Goal: Find specific page/section: Find specific page/section

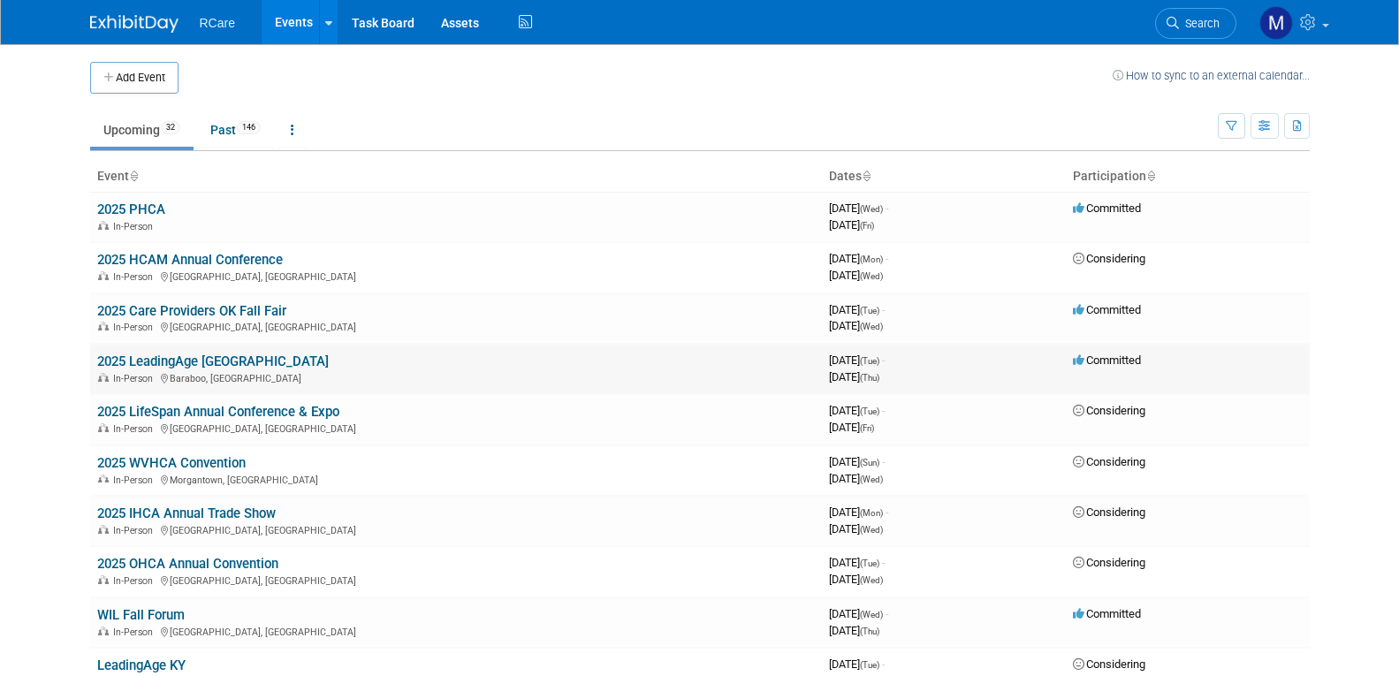
click at [208, 353] on link "2025 LeadingAge [GEOGRAPHIC_DATA]" at bounding box center [212, 361] width 231 height 16
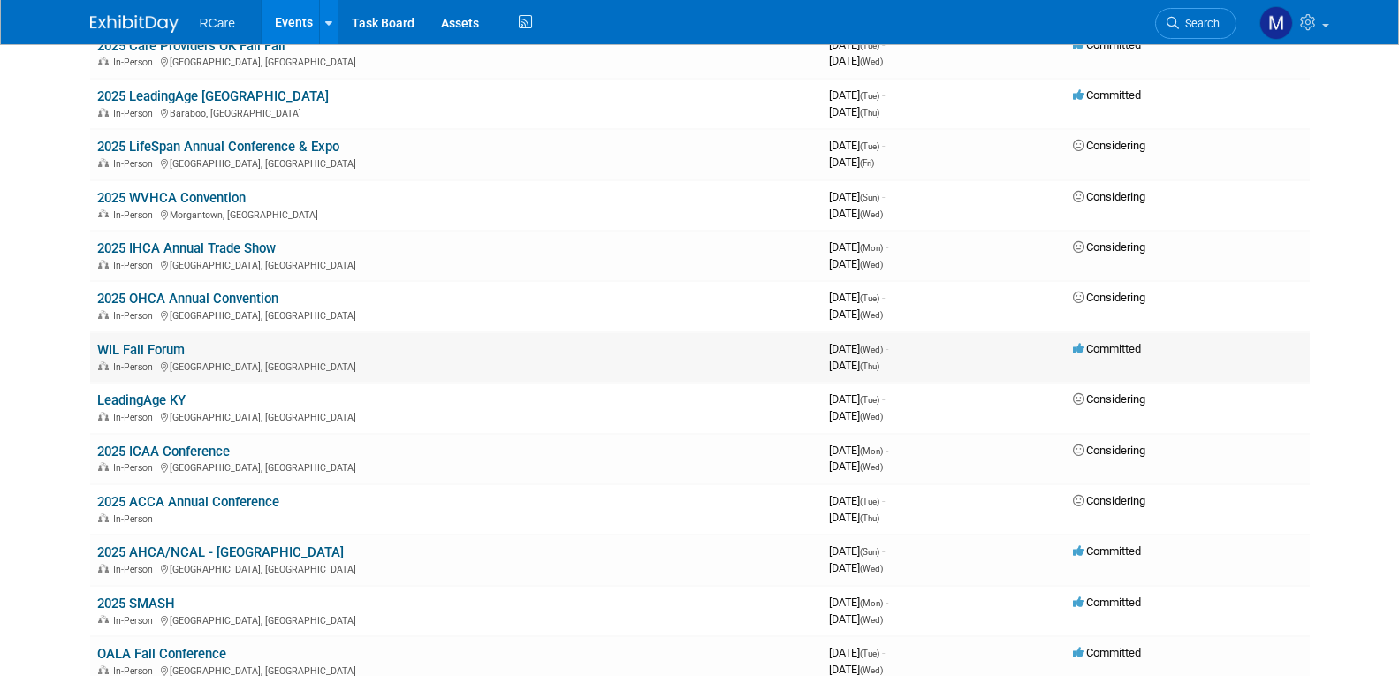
scroll to position [353, 0]
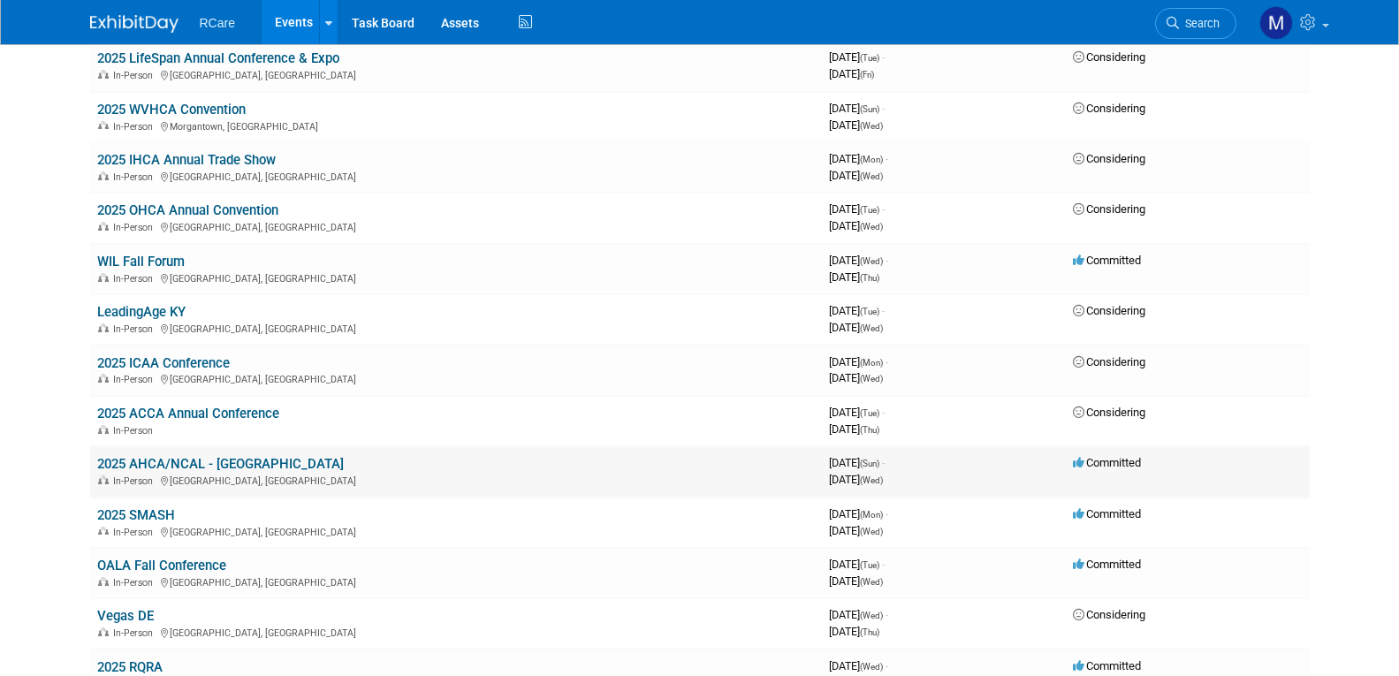
click at [207, 467] on link "2025 AHCA/NCAL - [GEOGRAPHIC_DATA]" at bounding box center [220, 464] width 247 height 16
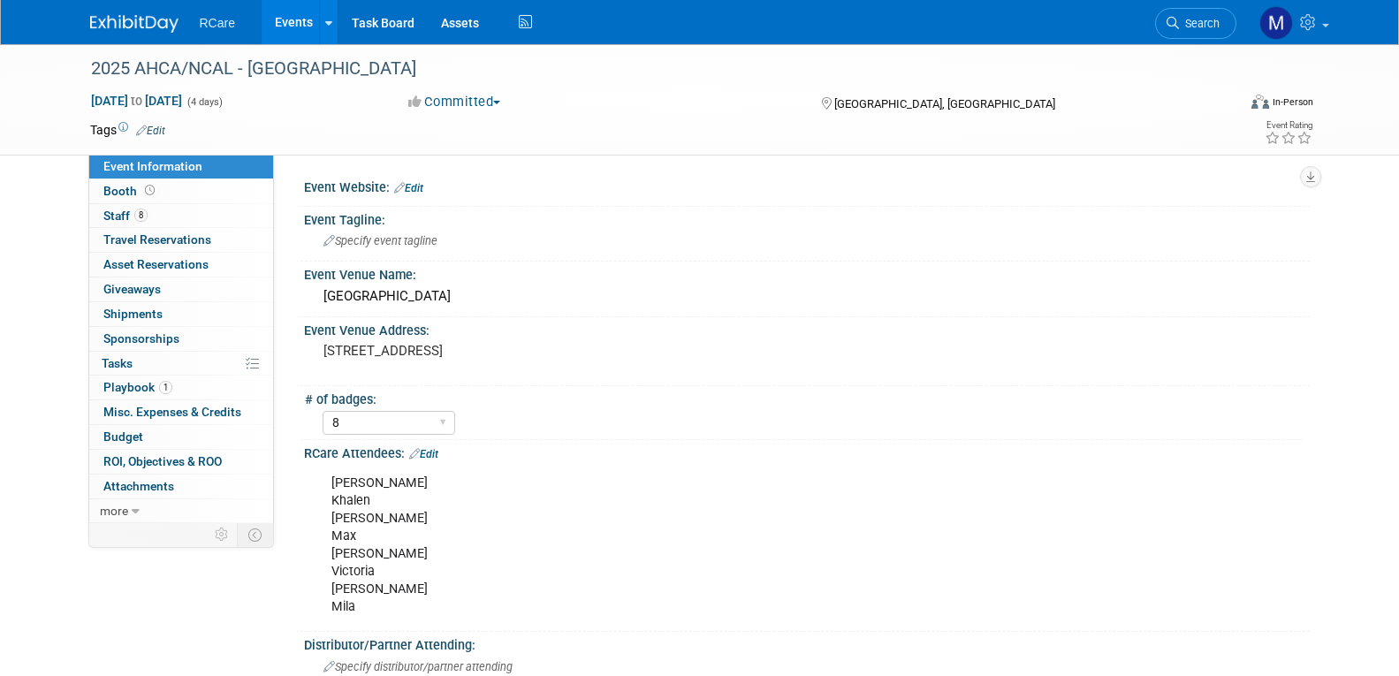
select select "8"
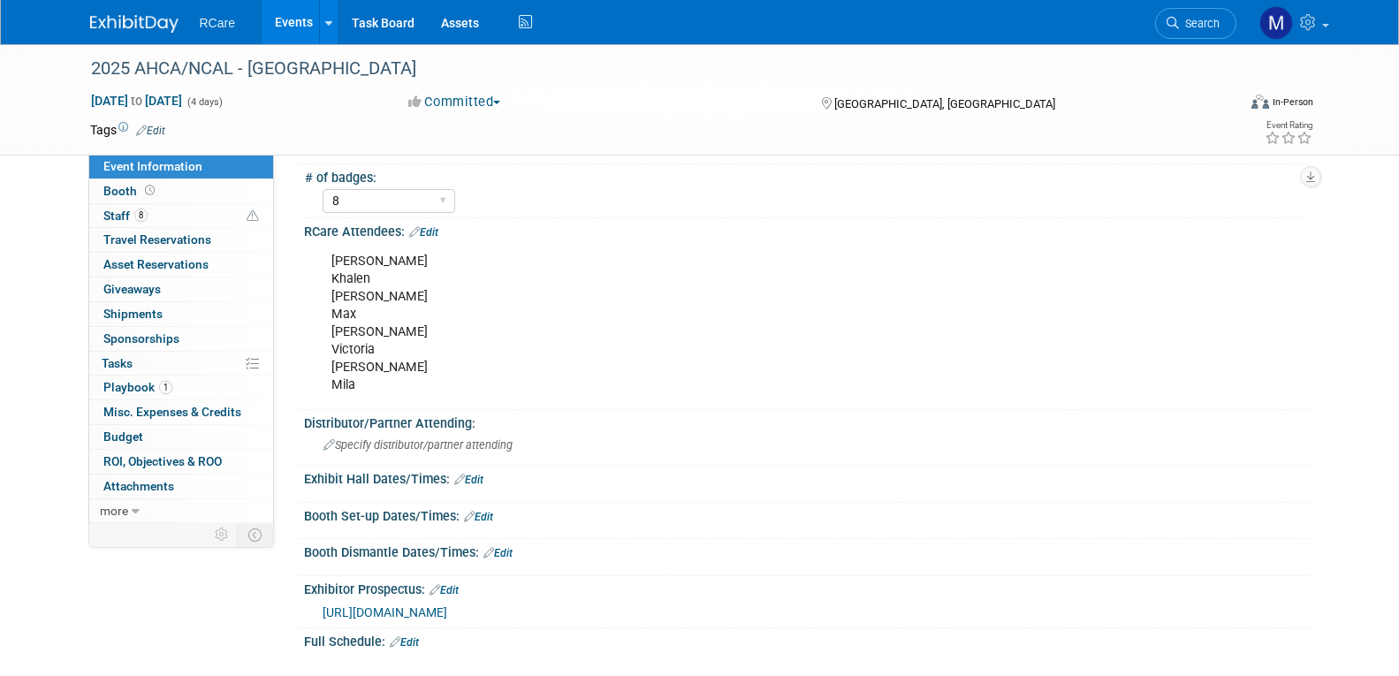
scroll to position [160, 0]
